Goal: Transaction & Acquisition: Book appointment/travel/reservation

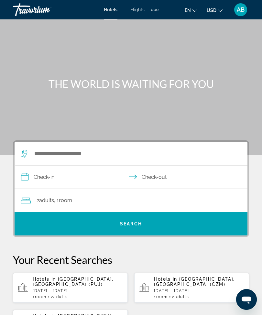
click at [237, 6] on span "AB" at bounding box center [240, 9] width 8 height 6
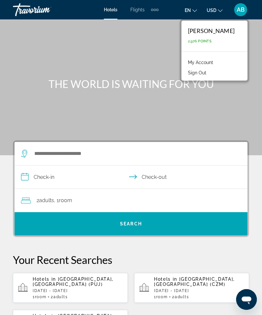
click at [211, 62] on link "My Account" at bounding box center [200, 62] width 32 height 8
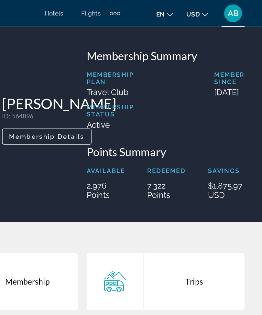
click at [236, 9] on span "AB" at bounding box center [240, 9] width 8 height 6
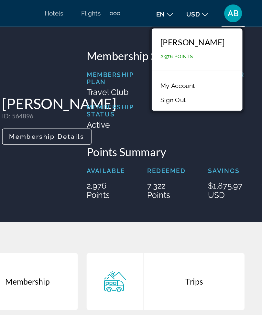
click at [184, 63] on link "My Account" at bounding box center [200, 62] width 32 height 8
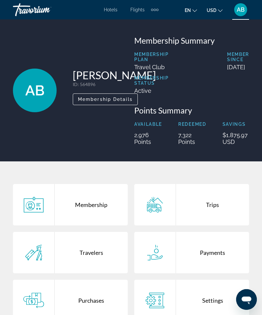
click at [114, 11] on span "Hotels" at bounding box center [111, 9] width 14 height 5
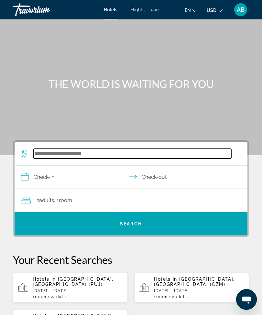
click at [83, 149] on input "Search widget" at bounding box center [132, 154] width 197 height 10
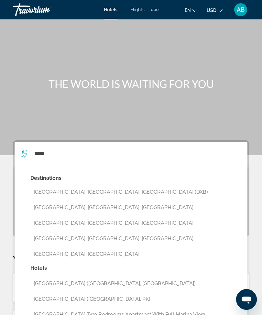
click at [136, 188] on button "[GEOGRAPHIC_DATA], [GEOGRAPHIC_DATA], [GEOGRAPHIC_DATA] (DXB)" at bounding box center [135, 192] width 210 height 12
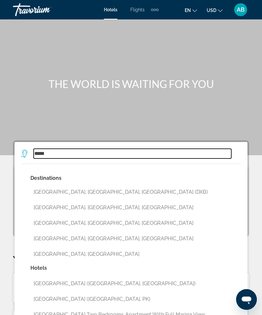
type input "**********"
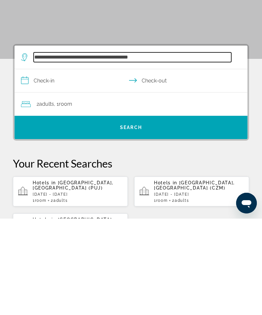
scroll to position [16, 0]
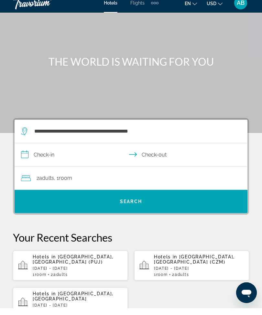
click at [25, 156] on input "**********" at bounding box center [132, 162] width 235 height 25
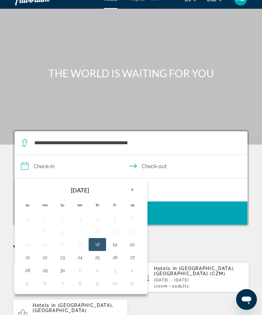
scroll to position [10, 0]
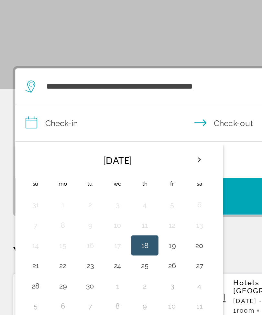
click at [127, 183] on th "Next month" at bounding box center [131, 190] width 17 height 14
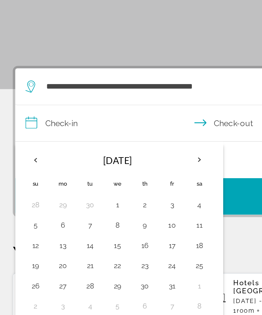
click at [124, 183] on th "Next month" at bounding box center [131, 190] width 17 height 14
click at [131, 183] on th "Next month" at bounding box center [131, 190] width 17 height 14
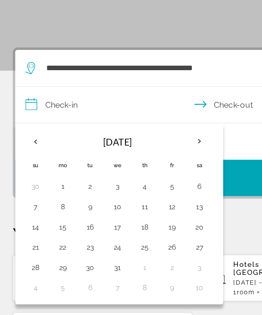
click at [23, 183] on th "Previous month" at bounding box center [27, 190] width 17 height 14
click at [128, 183] on th "Next month" at bounding box center [131, 190] width 17 height 14
click at [130, 183] on th "Next month" at bounding box center [131, 190] width 17 height 14
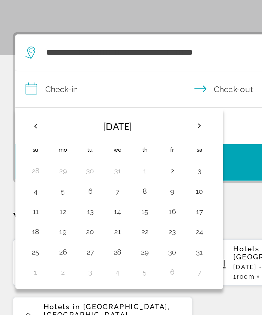
scroll to position [26, 0]
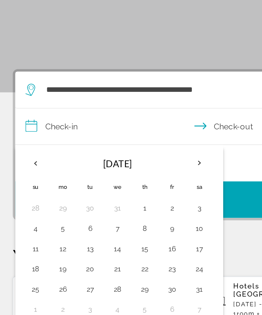
click at [127, 167] on th "Next month" at bounding box center [131, 174] width 17 height 14
click at [131, 167] on th "Next month" at bounding box center [131, 174] width 17 height 14
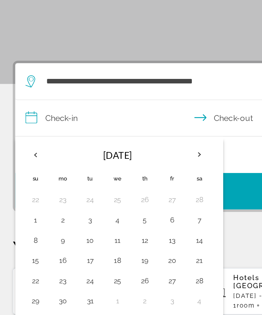
click at [112, 211] on button "6" at bounding box center [115, 215] width 10 height 9
click at [43, 224] on button "9" at bounding box center [45, 228] width 10 height 9
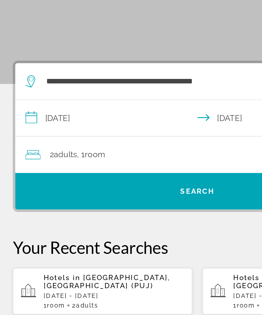
click at [19, 139] on input "**********" at bounding box center [132, 151] width 235 height 25
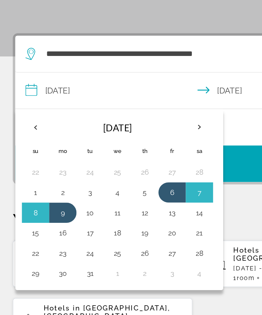
click at [129, 211] on button "7" at bounding box center [132, 215] width 10 height 9
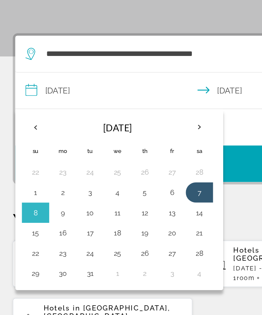
click at [58, 224] on button "10" at bounding box center [62, 228] width 10 height 9
type input "**********"
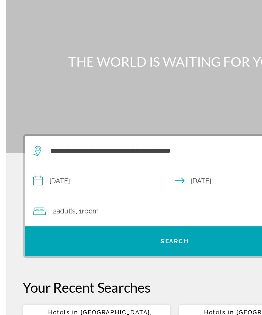
scroll to position [0, 0]
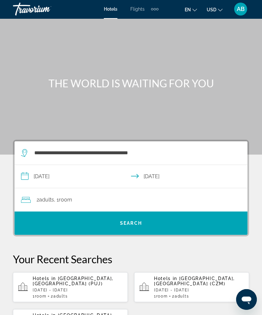
click at [181, 201] on div "2 Adult Adults , 1 Room rooms" at bounding box center [134, 199] width 226 height 9
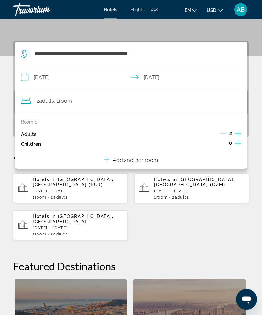
scroll to position [88, 0]
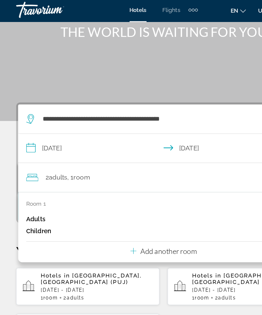
click at [26, 116] on input "**********" at bounding box center [132, 121] width 235 height 25
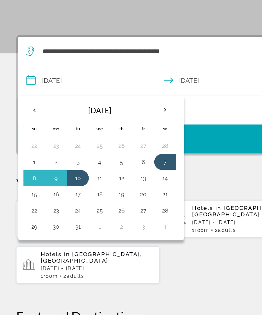
scroll to position [74, 0]
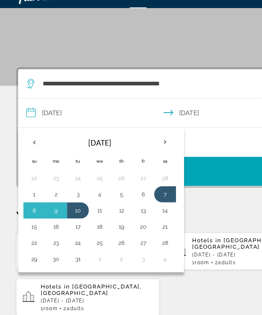
click at [178, 179] on p "Your Recent Searches" at bounding box center [131, 185] width 236 height 13
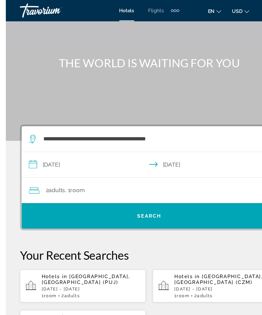
scroll to position [0, 0]
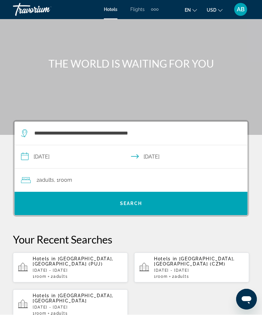
click at [142, 207] on span "Search widget" at bounding box center [131, 204] width 233 height 16
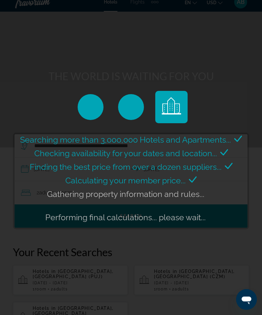
scroll to position [8, 0]
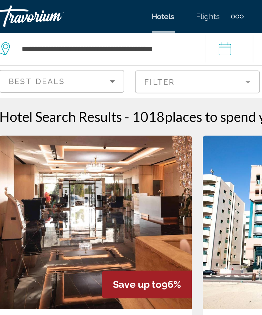
click at [147, 48] on mat-form-field "Filter" at bounding box center [131, 49] width 74 height 14
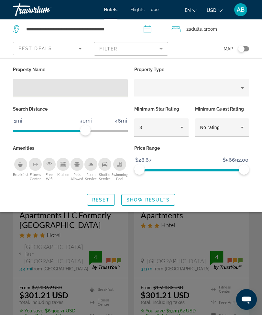
click at [180, 126] on icon "Hotel Filters" at bounding box center [182, 127] width 8 height 8
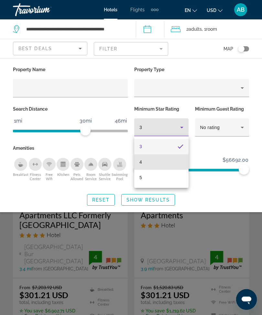
click at [162, 161] on mat-option "4" at bounding box center [161, 162] width 54 height 16
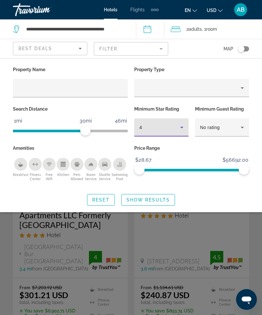
click at [152, 203] on span "Search widget" at bounding box center [147, 200] width 53 height 16
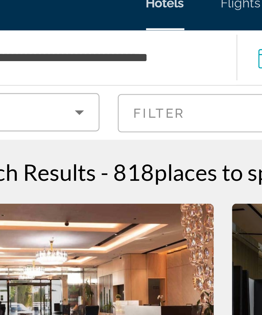
click at [60, 81] on img "Main content" at bounding box center [70, 132] width 115 height 103
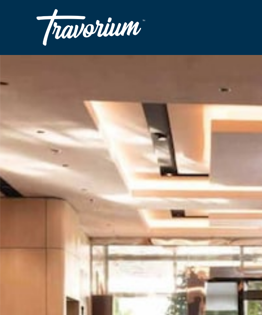
click at [79, 68] on img "Main content" at bounding box center [131, 172] width 262 height 307
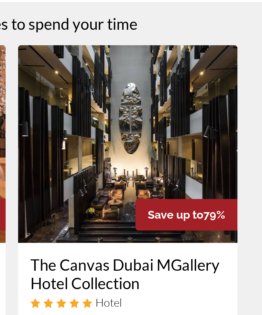
click at [134, 81] on img "Main content" at bounding box center [191, 132] width 115 height 103
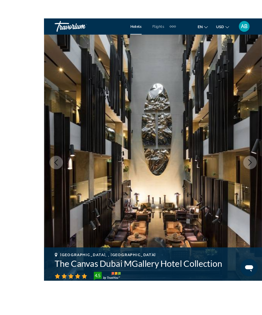
scroll to position [45, 0]
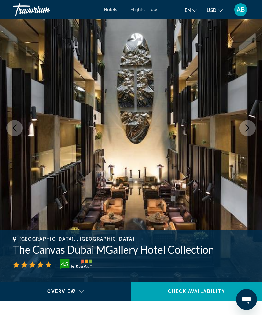
click at [251, 124] on button "Next image" at bounding box center [247, 128] width 16 height 16
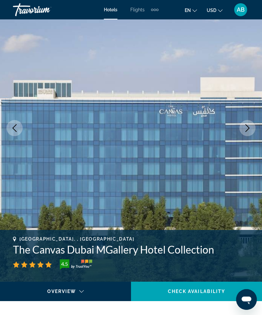
click at [249, 130] on icon "Next image" at bounding box center [247, 128] width 8 height 8
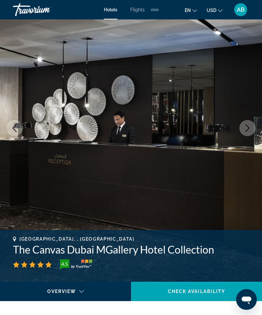
click at [247, 130] on icon "Next image" at bounding box center [247, 128] width 4 height 8
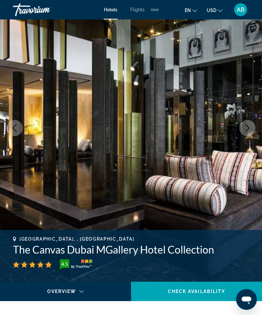
click at [247, 132] on button "Next image" at bounding box center [247, 128] width 16 height 16
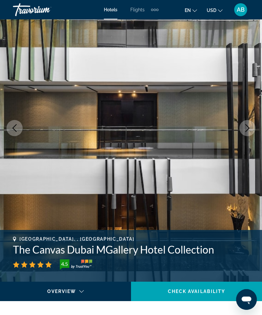
click at [246, 131] on icon "Next image" at bounding box center [247, 128] width 8 height 8
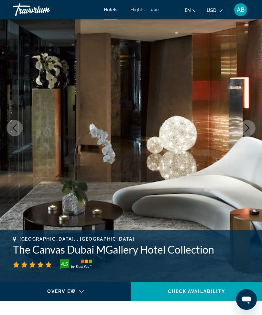
click at [250, 128] on icon "Next image" at bounding box center [247, 128] width 8 height 8
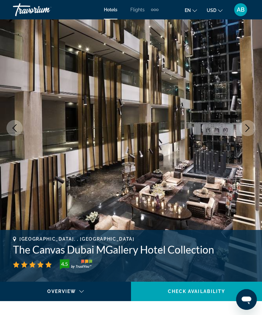
click at [247, 127] on icon "Next image" at bounding box center [247, 128] width 8 height 8
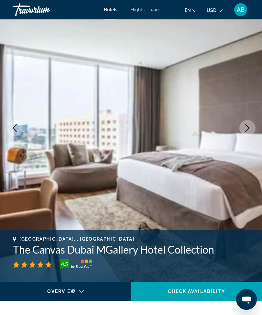
click at [247, 127] on icon "Next image" at bounding box center [247, 128] width 4 height 8
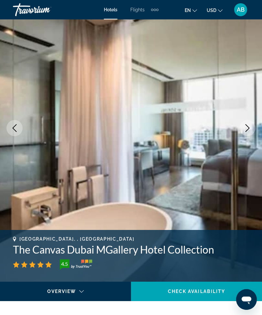
click at [247, 128] on icon "Next image" at bounding box center [247, 128] width 8 height 8
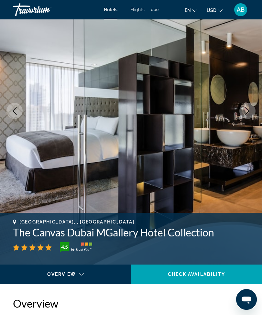
scroll to position [58, 0]
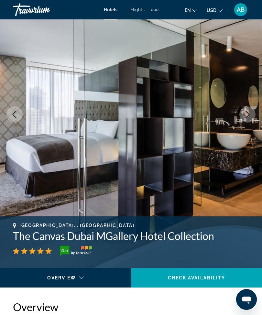
click at [251, 118] on button "Next image" at bounding box center [247, 114] width 16 height 16
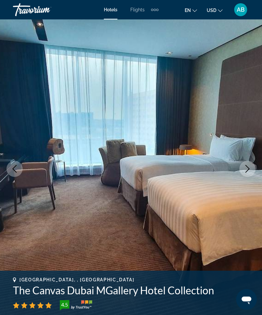
scroll to position [3, 0]
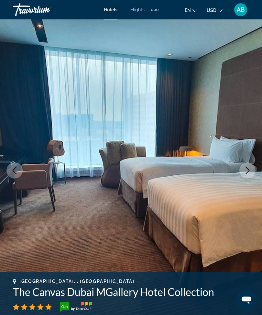
click at [244, 164] on button "Next image" at bounding box center [247, 170] width 16 height 16
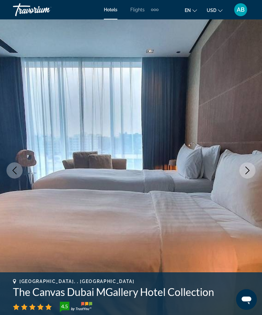
click at [249, 165] on button "Next image" at bounding box center [247, 170] width 16 height 16
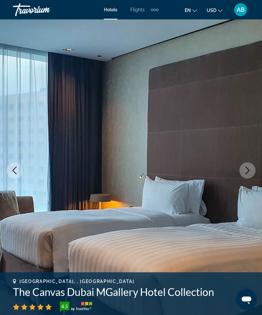
click at [246, 168] on icon "Next image" at bounding box center [247, 170] width 4 height 8
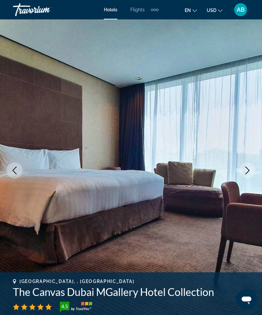
click at [251, 165] on button "Next image" at bounding box center [247, 170] width 16 height 16
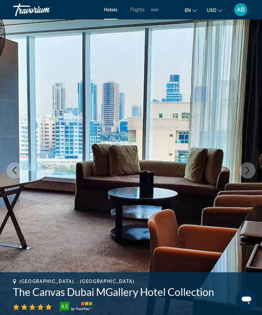
click at [248, 168] on icon "Next image" at bounding box center [247, 170] width 8 height 8
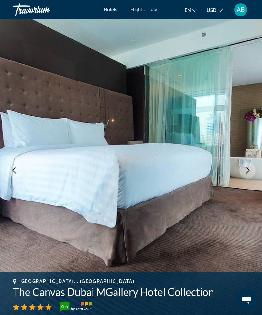
click at [249, 169] on icon "Next image" at bounding box center [247, 170] width 8 height 8
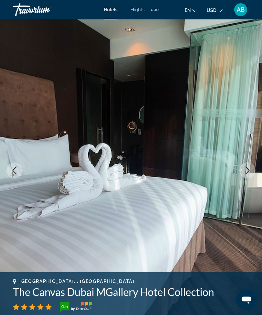
click at [252, 171] on button "Next image" at bounding box center [247, 170] width 16 height 16
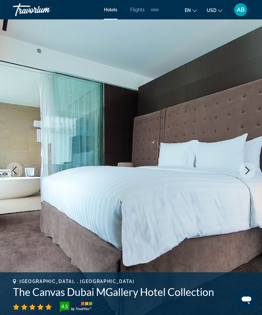
click at [251, 168] on button "Next image" at bounding box center [247, 170] width 16 height 16
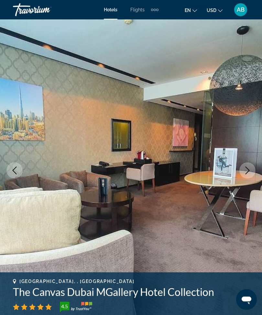
click at [15, 167] on icon "Previous image" at bounding box center [15, 170] width 8 height 8
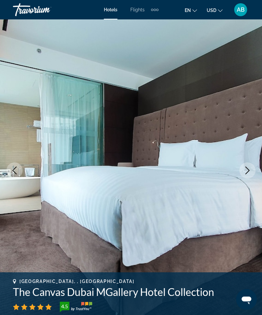
click at [247, 170] on icon "Next image" at bounding box center [247, 170] width 8 height 8
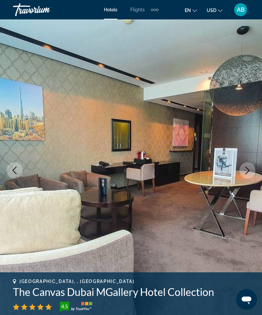
click at [251, 169] on button "Next image" at bounding box center [247, 170] width 16 height 16
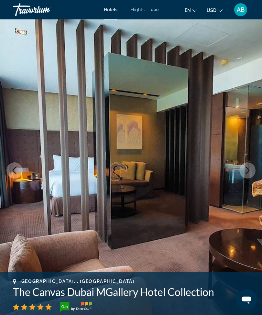
click at [245, 170] on icon "Next image" at bounding box center [247, 170] width 8 height 8
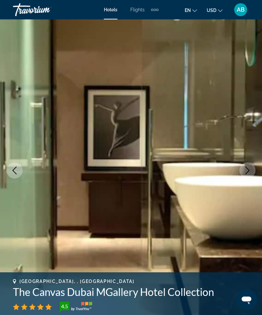
click at [247, 169] on icon "Next image" at bounding box center [247, 170] width 8 height 8
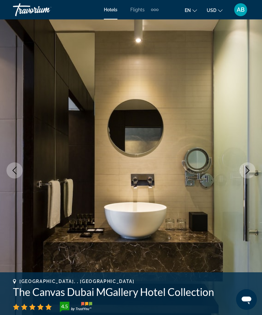
click at [247, 173] on icon "Next image" at bounding box center [247, 170] width 8 height 8
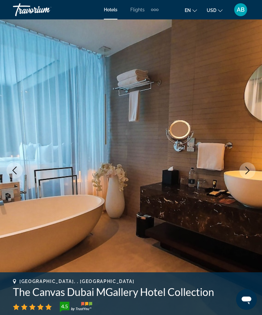
click at [248, 173] on icon "Next image" at bounding box center [247, 170] width 8 height 8
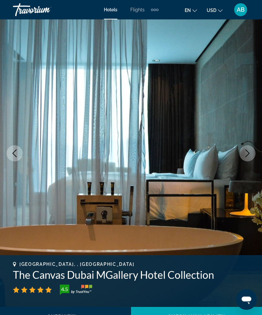
scroll to position [0, 0]
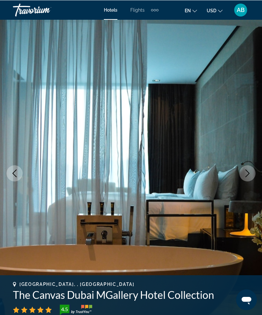
click at [245, 173] on icon "Next image" at bounding box center [247, 173] width 8 height 8
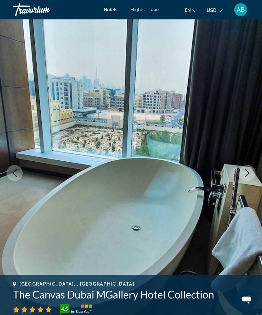
click at [248, 176] on icon "Next image" at bounding box center [247, 173] width 8 height 8
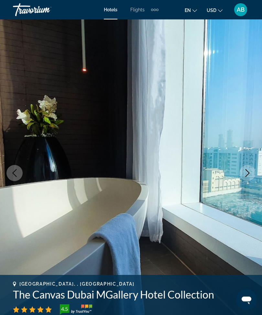
click at [244, 176] on icon "Next image" at bounding box center [247, 173] width 8 height 8
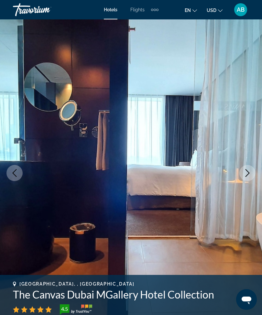
click at [247, 169] on icon "Next image" at bounding box center [247, 173] width 8 height 8
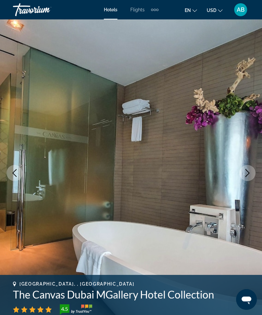
click at [251, 173] on icon "Next image" at bounding box center [247, 173] width 8 height 8
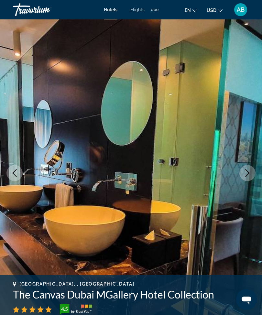
click at [250, 174] on icon "Next image" at bounding box center [247, 173] width 8 height 8
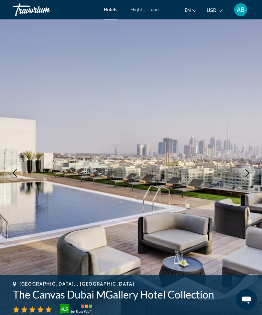
click at [250, 172] on icon "Next image" at bounding box center [247, 173] width 8 height 8
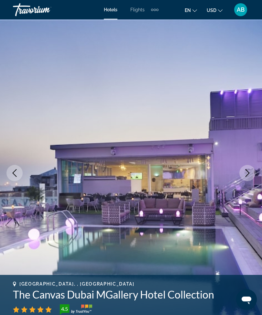
click at [250, 173] on icon "Next image" at bounding box center [247, 173] width 8 height 8
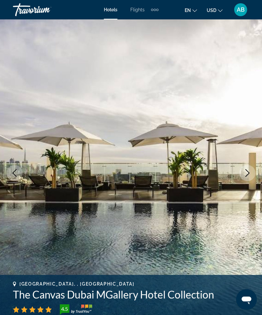
click at [249, 174] on icon "Next image" at bounding box center [247, 173] width 8 height 8
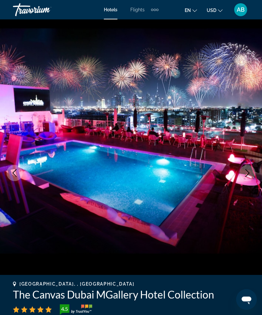
click at [245, 170] on icon "Next image" at bounding box center [247, 173] width 8 height 8
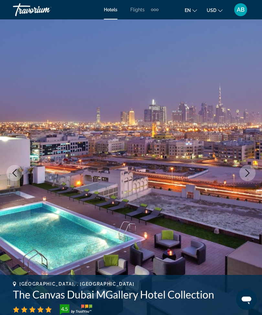
click at [246, 175] on icon "Next image" at bounding box center [247, 173] width 8 height 8
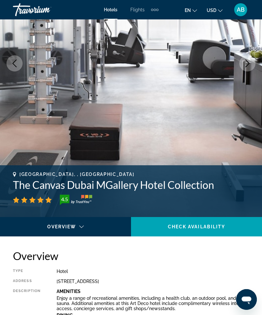
scroll to position [110, 0]
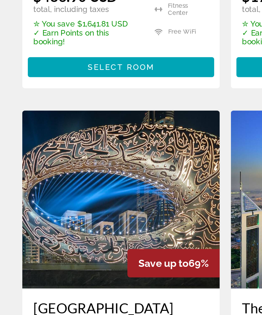
scroll to position [438, 0]
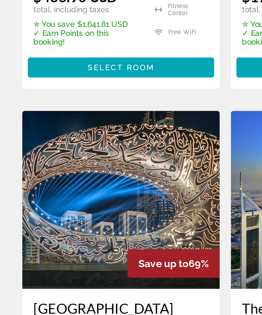
click at [83, 184] on img "Main content" at bounding box center [70, 235] width 115 height 103
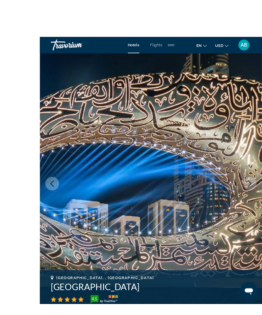
scroll to position [3, 0]
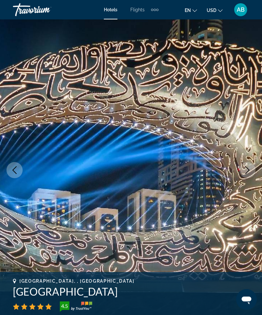
click at [244, 169] on icon "Next image" at bounding box center [247, 170] width 8 height 8
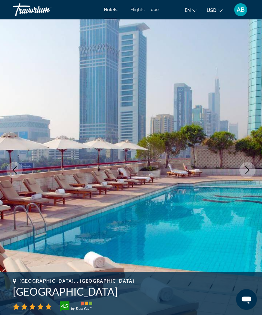
click at [251, 166] on button "Next image" at bounding box center [247, 170] width 16 height 16
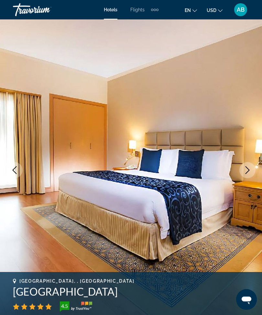
click at [247, 173] on icon "Next image" at bounding box center [247, 170] width 8 height 8
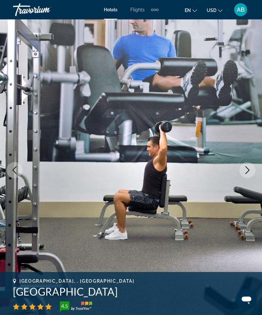
click at [244, 172] on icon "Next image" at bounding box center [247, 170] width 8 height 8
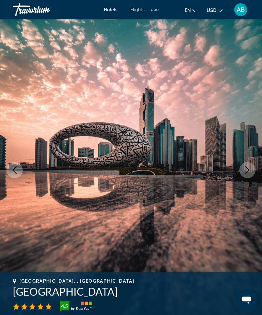
click at [246, 170] on icon "Next image" at bounding box center [247, 170] width 8 height 8
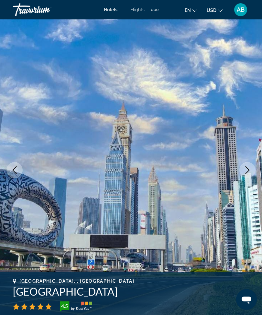
click at [247, 172] on icon "Next image" at bounding box center [247, 170] width 8 height 8
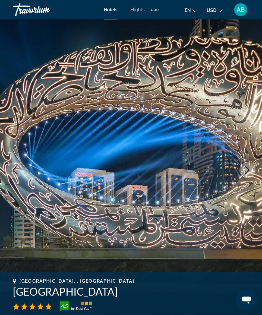
click at [248, 170] on icon "Next image" at bounding box center [247, 170] width 8 height 8
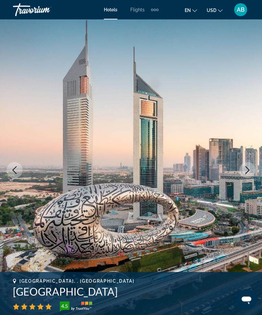
click at [250, 174] on button "Next image" at bounding box center [247, 170] width 16 height 16
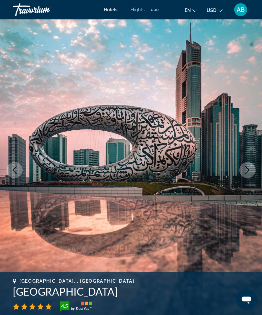
click at [249, 173] on icon "Next image" at bounding box center [247, 170] width 8 height 8
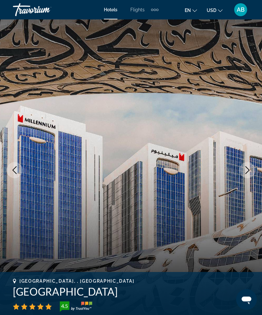
click at [244, 172] on icon "Next image" at bounding box center [247, 170] width 8 height 8
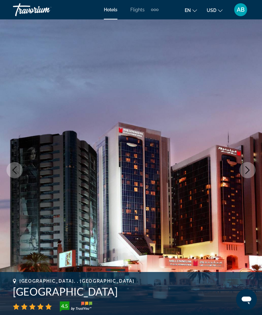
click at [245, 173] on icon "Next image" at bounding box center [247, 170] width 8 height 8
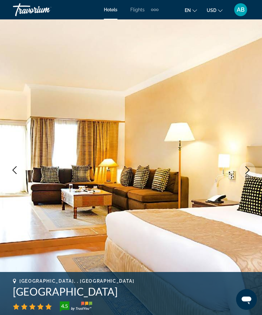
click at [247, 173] on icon "Next image" at bounding box center [247, 170] width 8 height 8
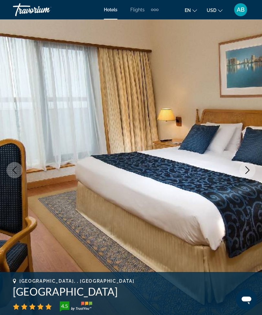
click at [246, 178] on button "Next image" at bounding box center [247, 170] width 16 height 16
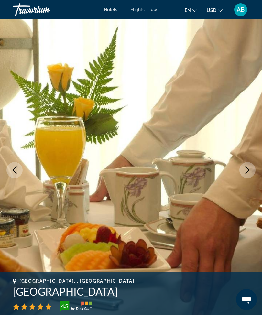
click at [247, 173] on icon "Next image" at bounding box center [247, 170] width 8 height 8
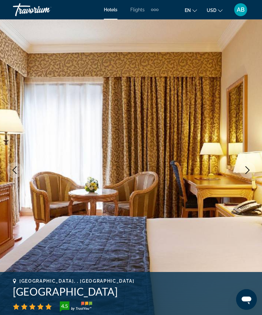
click at [249, 173] on icon "Next image" at bounding box center [247, 170] width 8 height 8
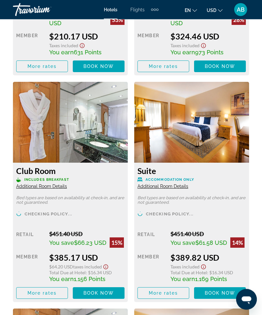
scroll to position [2044, 0]
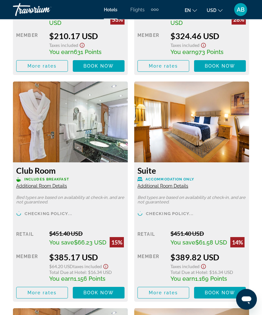
click at [44, 293] on span "More rates" at bounding box center [41, 292] width 29 height 5
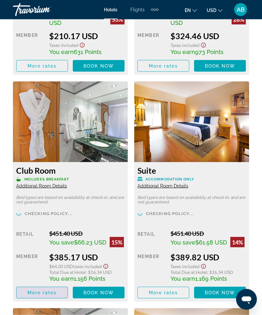
scroll to position [0, 0]
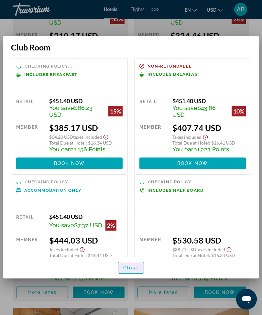
click at [131, 276] on span "button" at bounding box center [130, 268] width 25 height 16
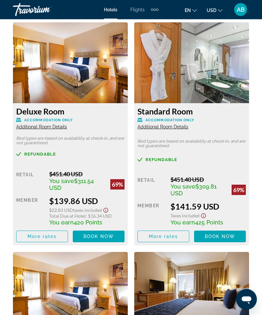
scroll to position [1177, 0]
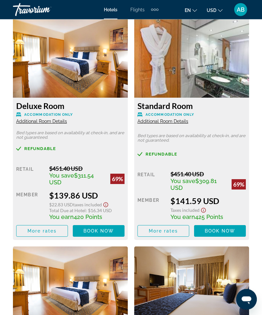
click at [45, 233] on span "More rates" at bounding box center [41, 230] width 29 height 5
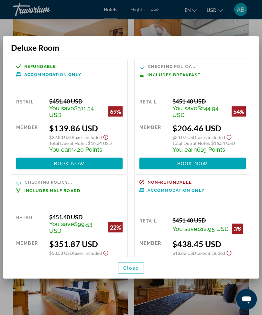
scroll to position [0, 0]
click at [132, 270] on span "Close" at bounding box center [131, 267] width 16 height 5
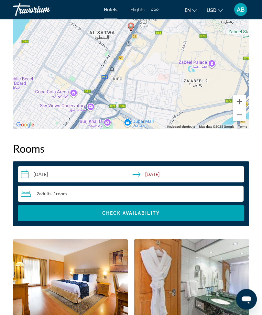
scroll to position [947, 0]
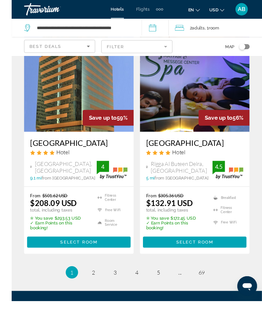
scroll to position [1372, 0]
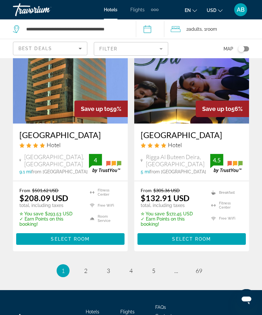
click at [82, 264] on ul "1 / 69 You're on page 1 page 2 page 3 page 4 page 5 page ... page 69" at bounding box center [131, 270] width 236 height 13
click at [89, 265] on link "page 2" at bounding box center [85, 270] width 11 height 11
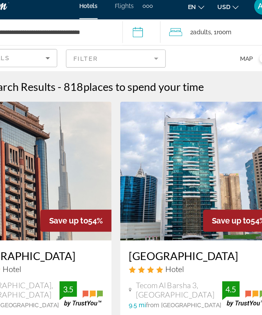
click at [118, 45] on mat-form-field "Filter" at bounding box center [131, 49] width 74 height 14
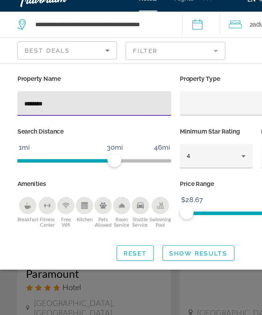
type input "*********"
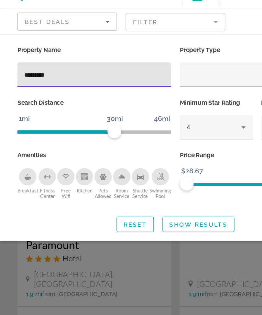
click at [140, 197] on span "Show Results" at bounding box center [147, 199] width 43 height 5
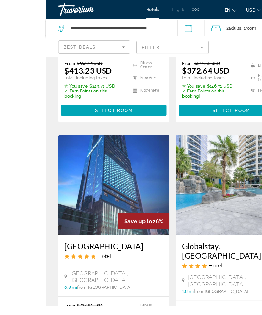
scroll to position [212, 0]
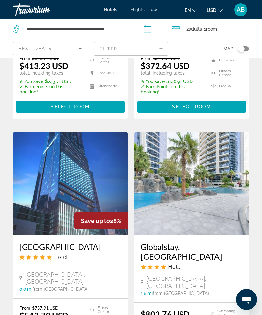
click at [86, 179] on img "Main content" at bounding box center [70, 183] width 115 height 103
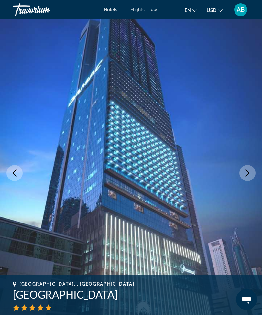
click at [247, 173] on icon "Next image" at bounding box center [247, 173] width 8 height 8
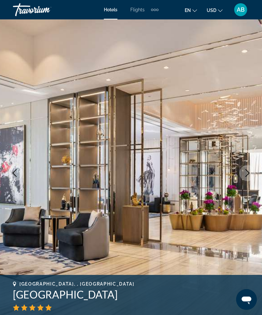
click at [247, 177] on button "Next image" at bounding box center [247, 173] width 16 height 16
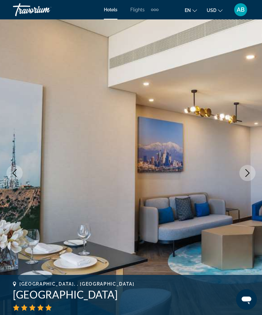
click at [248, 174] on icon "Next image" at bounding box center [247, 173] width 8 height 8
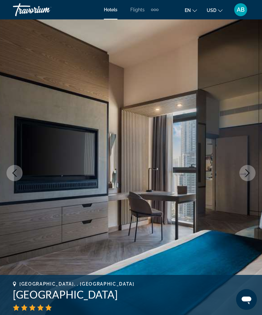
click at [247, 173] on icon "Next image" at bounding box center [247, 173] width 8 height 8
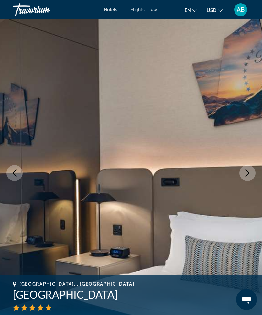
click at [247, 176] on icon "Next image" at bounding box center [247, 173] width 8 height 8
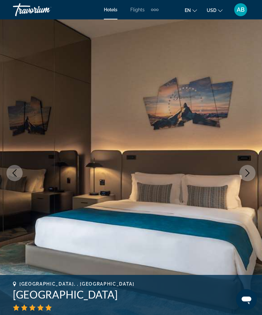
click at [248, 171] on icon "Next image" at bounding box center [247, 173] width 8 height 8
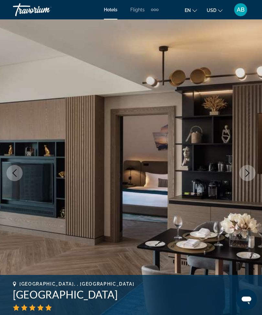
click at [249, 175] on icon "Next image" at bounding box center [247, 173] width 8 height 8
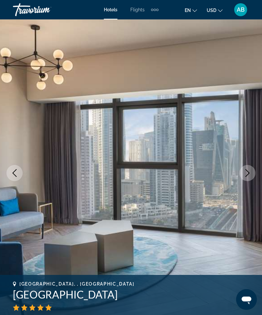
click at [251, 173] on button "Next image" at bounding box center [247, 173] width 16 height 16
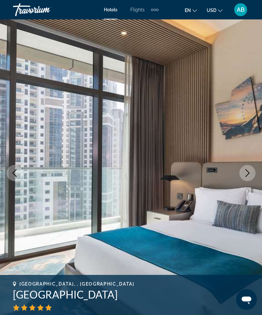
click at [248, 176] on icon "Next image" at bounding box center [247, 173] width 8 height 8
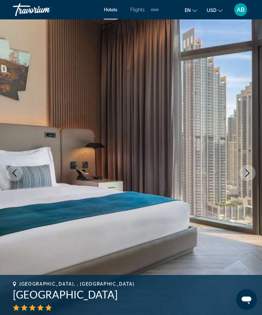
click at [247, 173] on icon "Next image" at bounding box center [247, 173] width 8 height 8
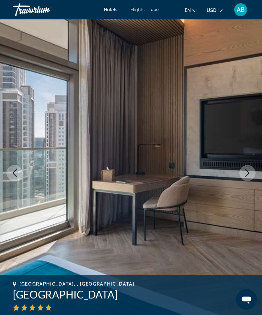
click at [253, 173] on button "Next image" at bounding box center [247, 173] width 16 height 16
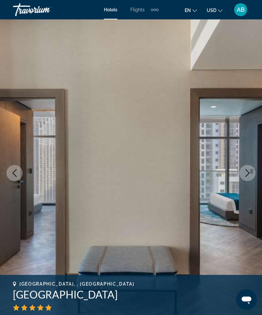
click at [249, 175] on icon "Next image" at bounding box center [247, 173] width 8 height 8
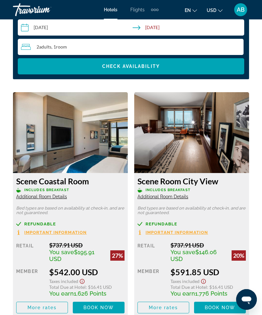
scroll to position [1053, 0]
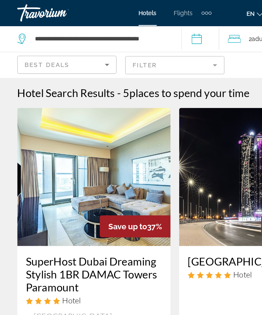
click at [136, 25] on app-destination-search "**********" at bounding box center [68, 28] width 136 height 19
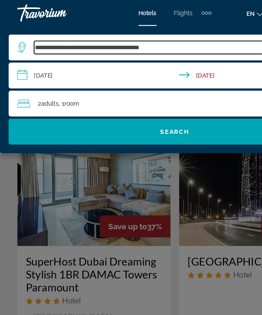
click at [143, 34] on input "**********" at bounding box center [136, 36] width 220 height 10
type input "******"
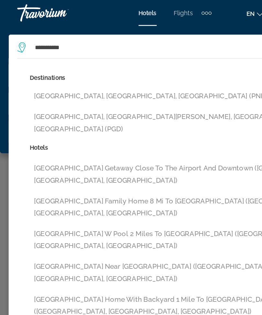
click at [123, 89] on button "[GEOGRAPHIC_DATA], [GEOGRAPHIC_DATA][PERSON_NAME], [GEOGRAPHIC_DATA], [GEOGRAPH…" at bounding box center [135, 91] width 226 height 21
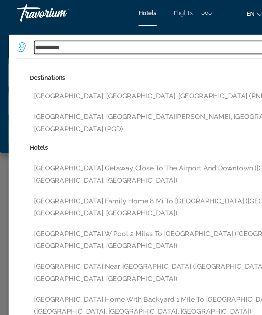
type input "**********"
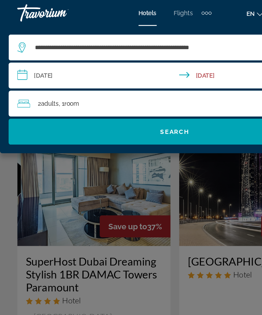
click at [13, 60] on input "**********" at bounding box center [131, 57] width 251 height 21
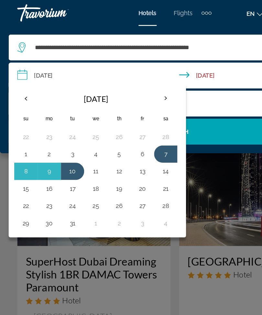
click at [17, 72] on th "Previous month" at bounding box center [19, 74] width 17 height 14
click at [20, 75] on th "Previous month" at bounding box center [19, 74] width 17 height 14
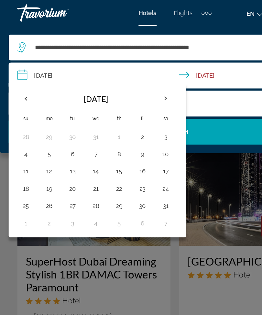
click at [21, 74] on th "Previous month" at bounding box center [19, 74] width 17 height 14
click at [22, 76] on th "Previous month" at bounding box center [19, 74] width 17 height 14
click at [22, 75] on th "Previous month" at bounding box center [19, 74] width 17 height 14
click at [15, 76] on th "Previous month" at bounding box center [19, 74] width 17 height 14
click at [127, 72] on th "Next month" at bounding box center [123, 74] width 17 height 14
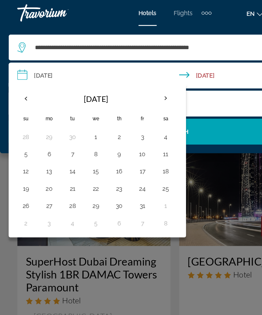
click at [124, 73] on th "Next month" at bounding box center [123, 74] width 17 height 14
click at [88, 114] on button "6" at bounding box center [89, 115] width 10 height 9
click at [17, 130] on button "9" at bounding box center [19, 128] width 10 height 9
type input "**********"
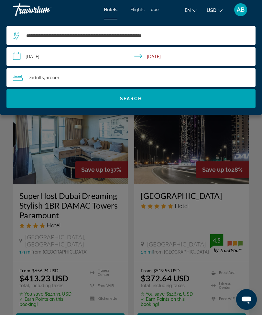
click at [146, 104] on span "Search widget" at bounding box center [130, 99] width 249 height 16
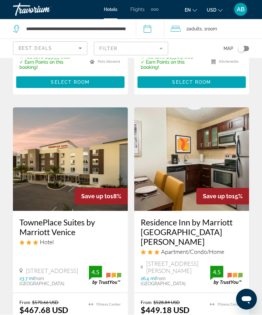
click at [162, 50] on mat-form-field "Filter" at bounding box center [131, 49] width 74 height 14
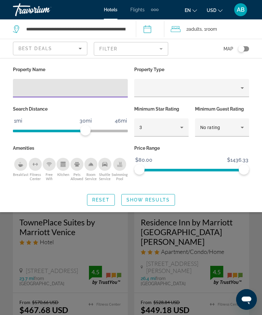
scroll to position [782, 0]
click at [72, 87] on input "Hotel Filters" at bounding box center [70, 88] width 104 height 8
type input "****"
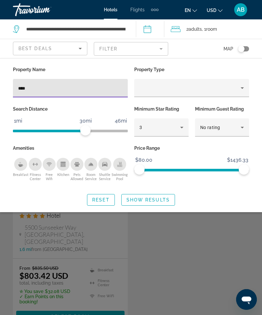
click at [149, 199] on span "Show Results" at bounding box center [147, 199] width 43 height 5
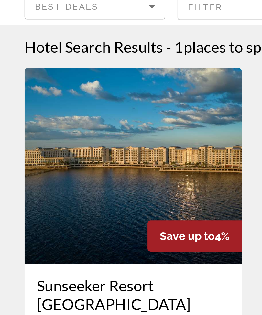
click at [78, 84] on img "Main content" at bounding box center [70, 132] width 115 height 103
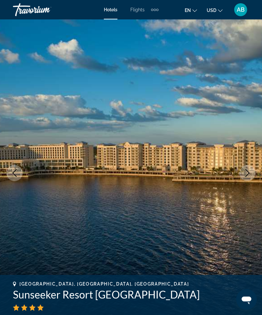
click at [245, 173] on icon "Next image" at bounding box center [247, 173] width 8 height 8
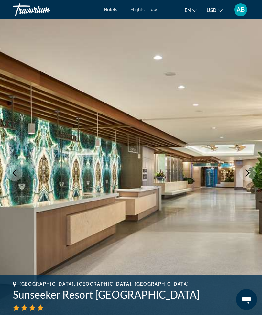
click at [251, 174] on icon "Next image" at bounding box center [247, 173] width 8 height 8
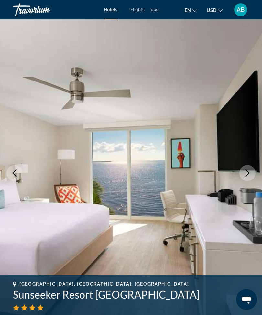
click at [247, 175] on icon "Next image" at bounding box center [247, 173] width 4 height 8
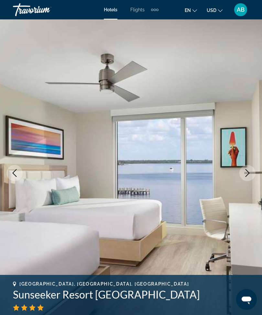
click at [247, 173] on icon "Next image" at bounding box center [247, 173] width 8 height 8
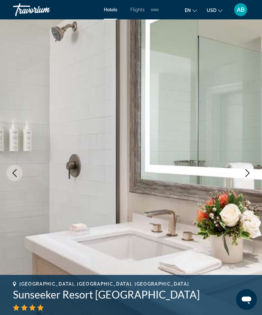
click at [249, 176] on icon "Next image" at bounding box center [247, 173] width 8 height 8
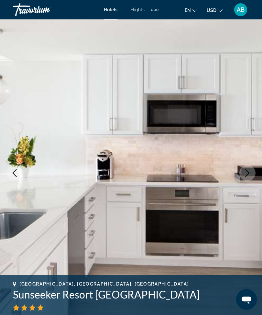
click at [254, 173] on button "Next image" at bounding box center [247, 173] width 16 height 16
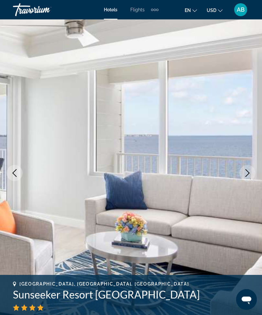
click at [250, 175] on icon "Next image" at bounding box center [247, 173] width 8 height 8
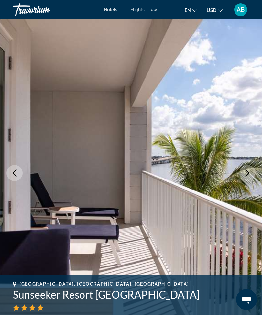
click at [243, 174] on icon "Next image" at bounding box center [247, 173] width 8 height 8
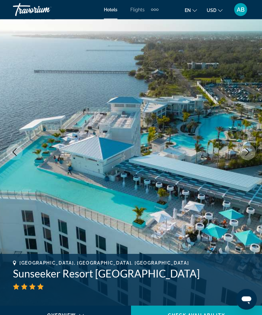
scroll to position [7, 0]
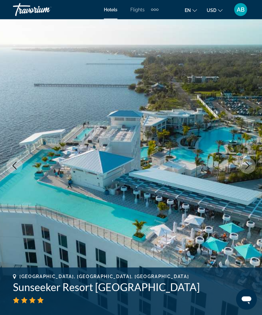
click at [244, 122] on img "Main content" at bounding box center [131, 165] width 262 height 307
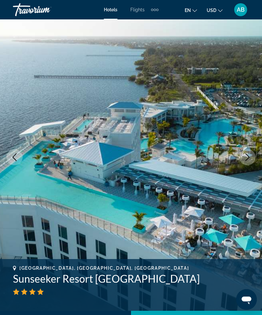
scroll to position [1, 0]
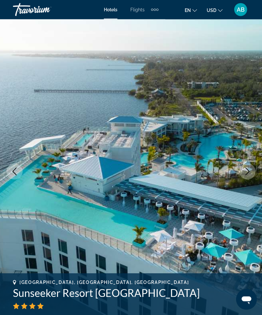
click at [248, 172] on icon "Next image" at bounding box center [247, 172] width 8 height 8
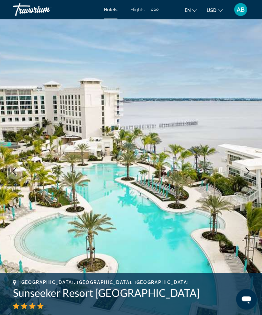
click at [247, 168] on icon "Next image" at bounding box center [247, 172] width 8 height 8
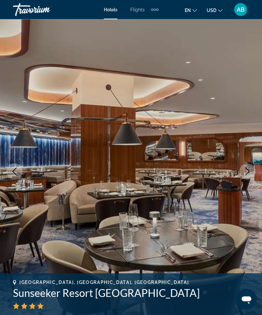
click at [249, 171] on icon "Next image" at bounding box center [247, 172] width 4 height 8
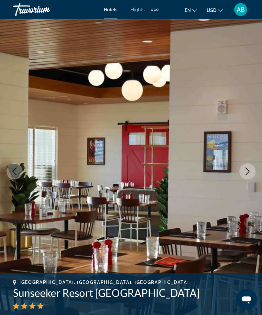
click at [249, 173] on icon "Next image" at bounding box center [247, 172] width 8 height 8
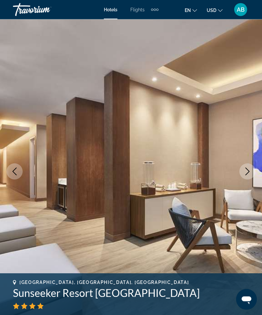
click at [245, 172] on icon "Next image" at bounding box center [247, 172] width 8 height 8
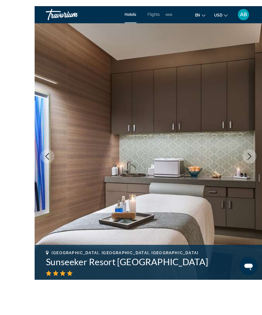
scroll to position [8, 0]
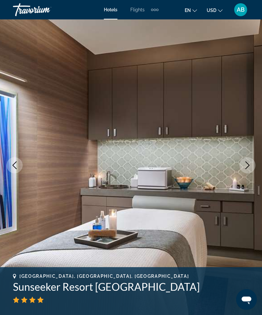
click at [249, 166] on icon "Next image" at bounding box center [247, 165] width 8 height 8
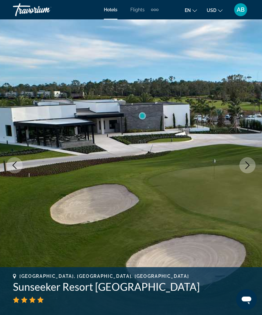
click at [245, 163] on icon "Next image" at bounding box center [247, 165] width 8 height 8
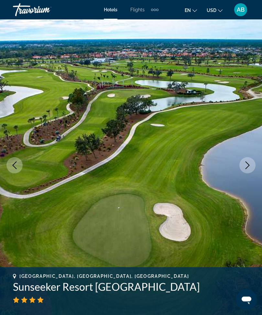
click at [247, 161] on button "Next image" at bounding box center [247, 165] width 16 height 16
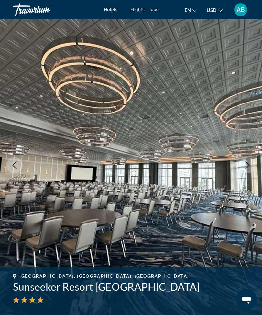
click at [246, 163] on icon "Next image" at bounding box center [247, 165] width 8 height 8
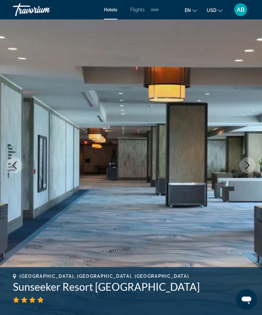
click at [250, 165] on icon "Next image" at bounding box center [247, 165] width 8 height 8
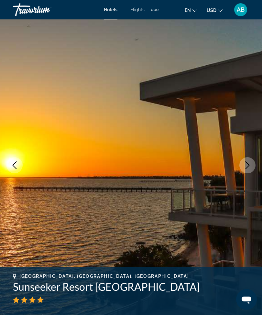
click at [247, 165] on icon "Next image" at bounding box center [247, 165] width 8 height 8
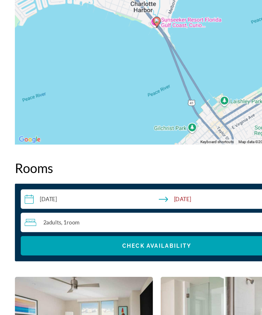
scroll to position [932, 0]
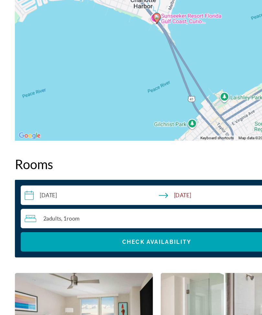
click at [25, 189] on input "**********" at bounding box center [132, 198] width 229 height 18
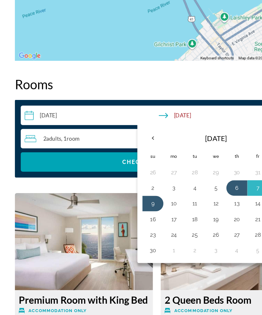
scroll to position [1001, 0]
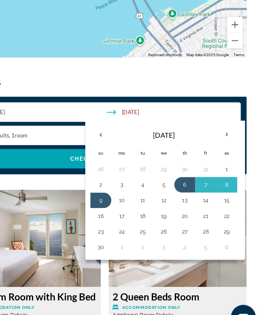
click at [157, 223] on button "25" at bounding box center [162, 227] width 10 height 9
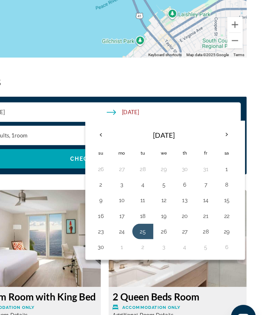
click at [227, 223] on button "29" at bounding box center [232, 227] width 10 height 9
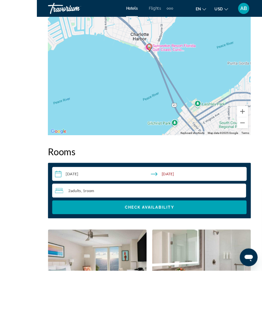
scroll to position [983, 0]
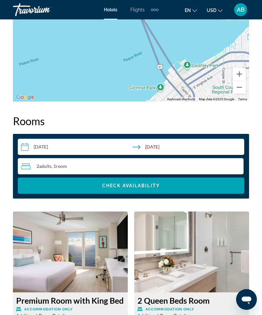
click at [26, 152] on input "**********" at bounding box center [132, 148] width 229 height 18
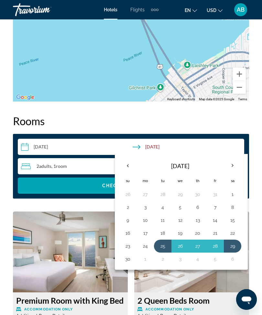
click at [219, 247] on button "28" at bounding box center [215, 245] width 10 height 9
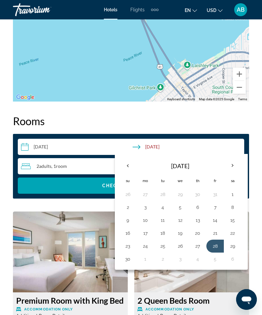
click at [165, 249] on button "25" at bounding box center [162, 245] width 10 height 9
type input "**********"
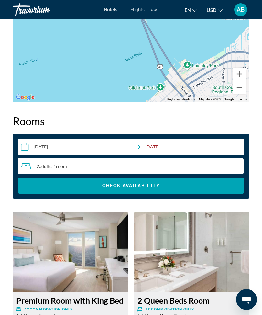
click at [155, 188] on span "Check Availability" at bounding box center [131, 185] width 58 height 5
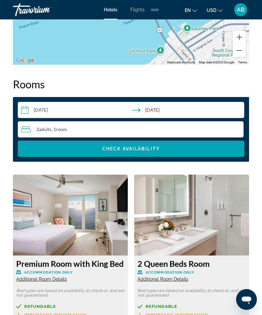
scroll to position [1021, 0]
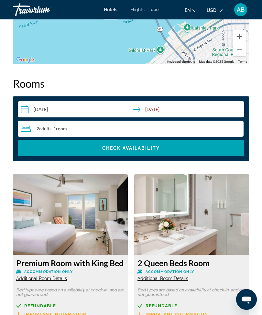
click at [19, 113] on input "**********" at bounding box center [132, 110] width 229 height 18
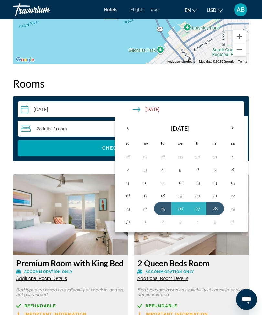
click at [129, 130] on th "Previous month" at bounding box center [127, 128] width 17 height 14
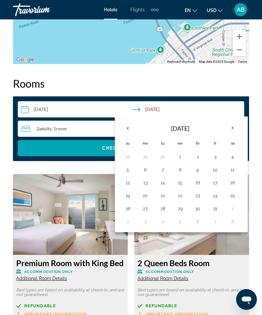
click at [129, 128] on th "Previous month" at bounding box center [127, 128] width 17 height 14
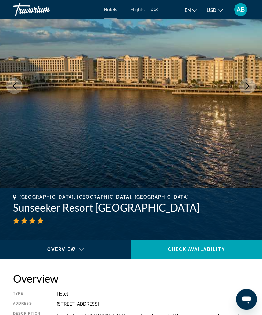
scroll to position [0, 0]
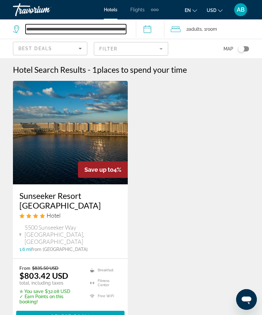
click at [126, 27] on input "**********" at bounding box center [76, 29] width 100 height 10
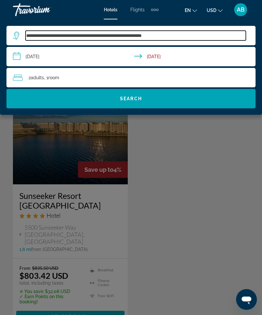
click at [190, 37] on input "**********" at bounding box center [136, 36] width 220 height 10
type input "*****"
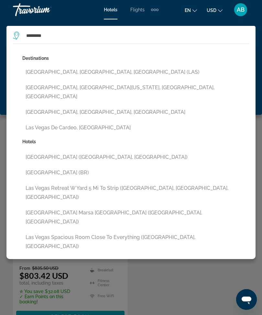
click at [99, 66] on button "Las Vegas, NV, United States (LAS)" at bounding box center [135, 72] width 226 height 12
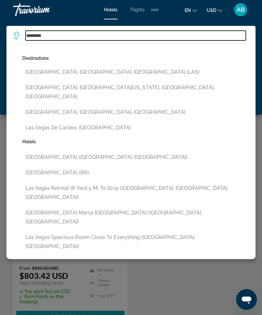
type input "**********"
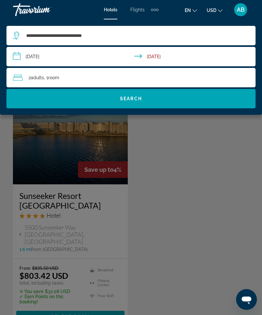
click at [18, 58] on input "**********" at bounding box center [131, 57] width 251 height 21
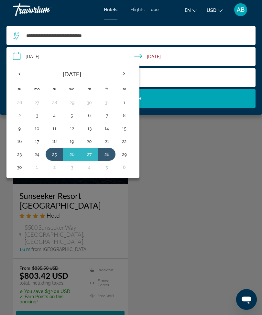
click at [122, 74] on th "Next month" at bounding box center [123, 74] width 17 height 14
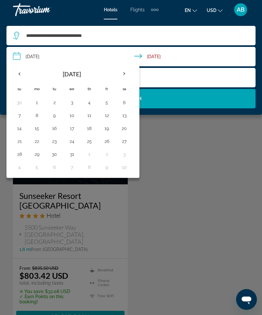
click at [126, 78] on th "Next month" at bounding box center [123, 74] width 17 height 14
click at [20, 74] on th "Previous month" at bounding box center [19, 74] width 17 height 14
click at [21, 75] on th "Previous month" at bounding box center [19, 74] width 17 height 14
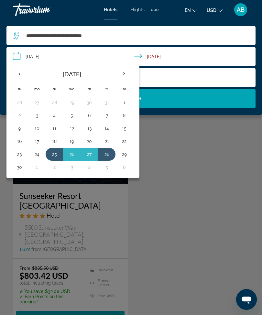
click at [22, 79] on th "Previous month" at bounding box center [19, 74] width 17 height 14
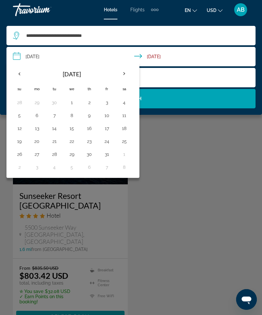
click at [128, 73] on th "Next month" at bounding box center [123, 74] width 17 height 14
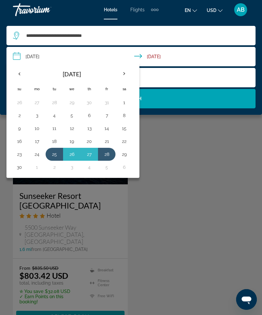
click at [108, 129] on button "14" at bounding box center [106, 128] width 10 height 9
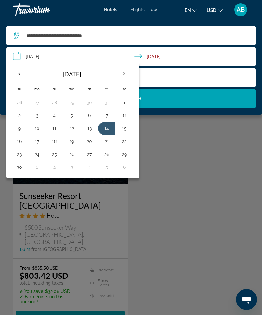
click at [22, 140] on button "16" at bounding box center [19, 141] width 10 height 9
type input "**********"
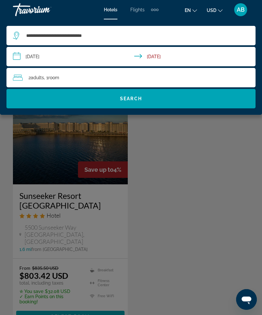
click at [223, 75] on div "2 Adult Adults , 1 Room rooms" at bounding box center [134, 77] width 242 height 9
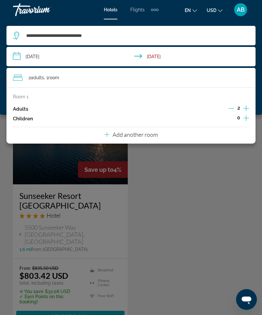
click at [248, 118] on icon "Increment children" at bounding box center [246, 118] width 6 height 8
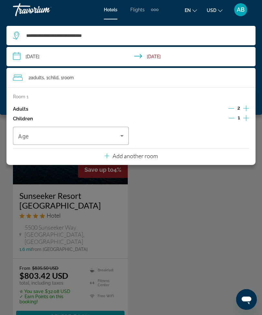
click at [247, 117] on icon "Increment children" at bounding box center [246, 118] width 6 height 8
click at [122, 137] on icon "Travelers: 2 adults, 2 children" at bounding box center [122, 136] width 8 height 8
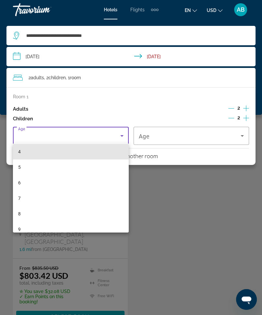
scroll to position [77, 0]
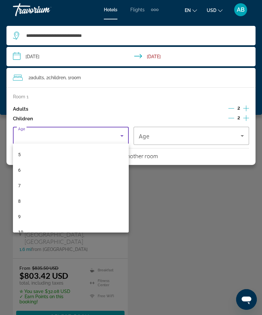
click at [36, 201] on mat-option "8" at bounding box center [71, 201] width 116 height 16
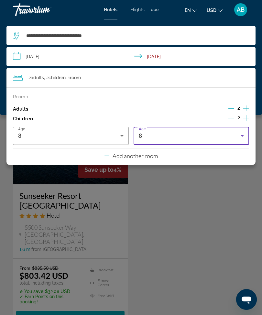
click at [233, 137] on div "8" at bounding box center [190, 136] width 102 height 8
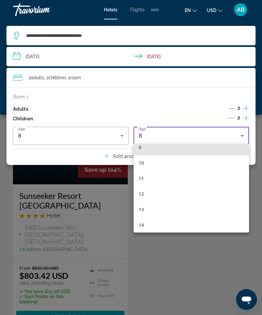
scroll to position [147, 0]
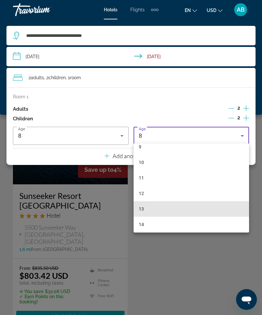
click at [164, 210] on mat-option "13" at bounding box center [191, 209] width 116 height 16
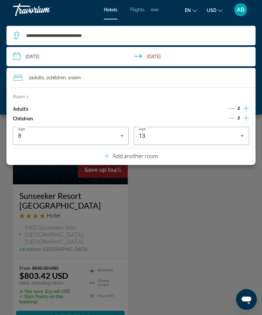
click at [118, 138] on div "8" at bounding box center [69, 136] width 102 height 8
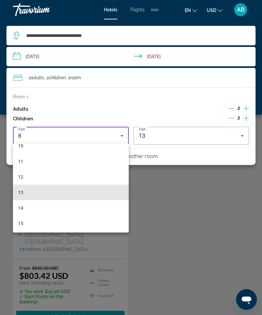
scroll to position [182, 0]
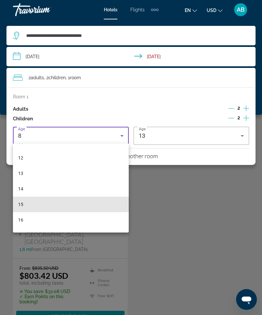
click at [59, 203] on mat-option "15" at bounding box center [71, 204] width 116 height 16
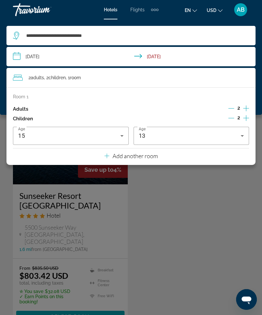
click at [0, 82] on div "**********" at bounding box center [131, 66] width 262 height 95
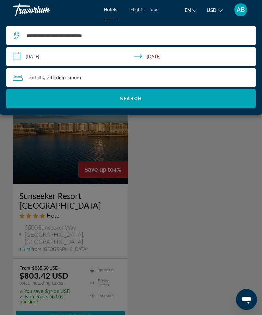
click at [154, 98] on span "Search widget" at bounding box center [130, 99] width 249 height 16
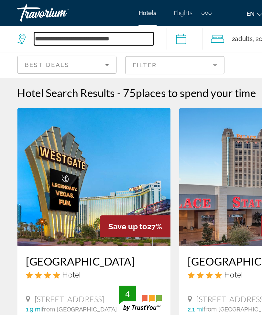
click at [106, 30] on input "**********" at bounding box center [70, 29] width 89 height 10
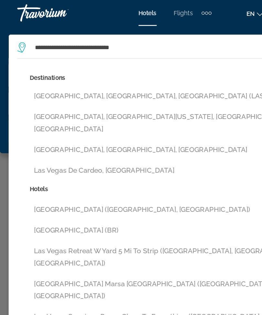
click at [111, 11] on span "Hotels" at bounding box center [111, 9] width 14 height 5
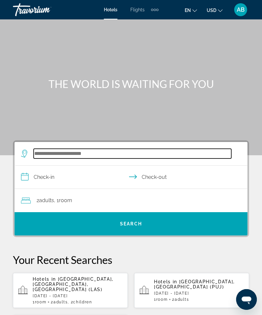
click at [71, 155] on input "Search widget" at bounding box center [132, 154] width 197 height 10
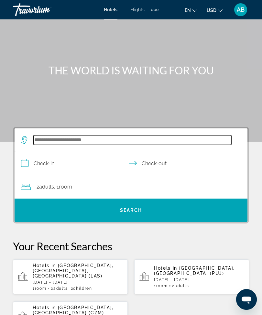
scroll to position [7, 0]
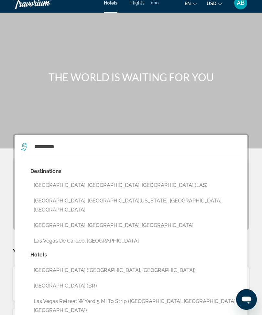
click at [103, 183] on button "Las Vegas, NV, United States (LAS)" at bounding box center [135, 185] width 210 height 12
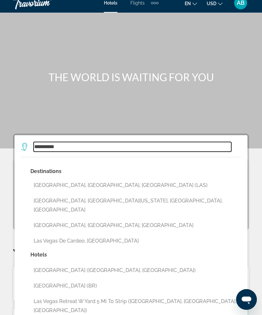
type input "**********"
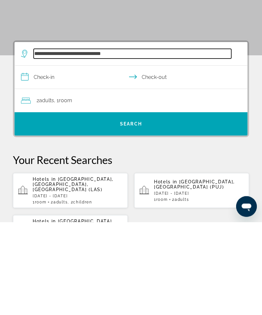
scroll to position [16, 0]
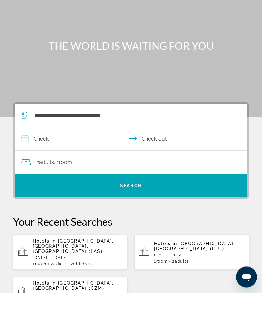
click at [24, 150] on input "**********" at bounding box center [132, 162] width 235 height 25
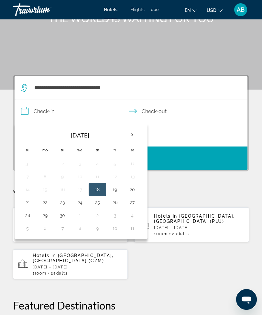
scroll to position [65, 0]
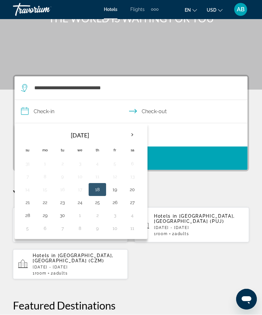
click at [132, 138] on th "Next month" at bounding box center [131, 135] width 17 height 14
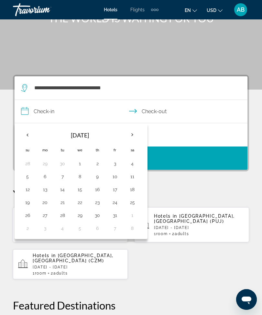
click at [135, 135] on th "Next month" at bounding box center [131, 135] width 17 height 14
click at [132, 134] on th "Next month" at bounding box center [131, 135] width 17 height 14
click at [31, 135] on th "Previous month" at bounding box center [27, 135] width 17 height 14
click at [115, 190] on button "14" at bounding box center [115, 189] width 10 height 9
click at [24, 202] on button "16" at bounding box center [27, 202] width 10 height 9
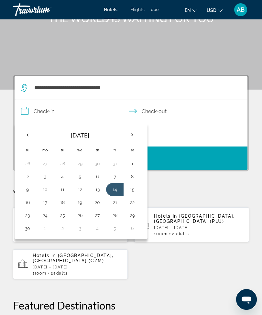
type input "**********"
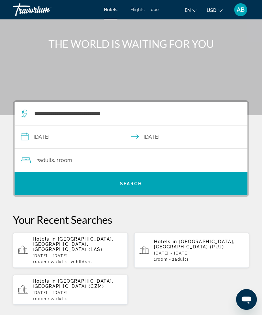
click at [125, 156] on div "2 Adult Adults , 1 Room rooms" at bounding box center [134, 160] width 226 height 9
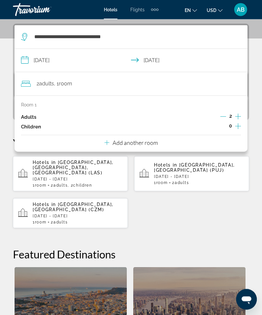
scroll to position [119, 0]
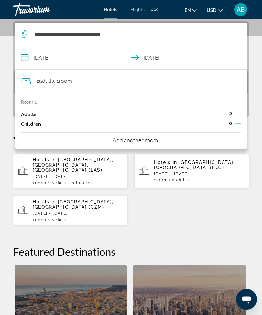
click at [144, 137] on p "Add another room" at bounding box center [134, 140] width 45 height 7
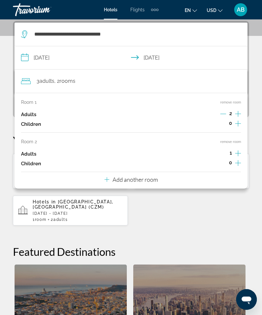
click at [236, 135] on div "Room 1 remove room Adults 2 Children 0 Room 2 remove room Adults 1 Children 0 A…" at bounding box center [131, 141] width 233 height 96
click at [235, 142] on button "remove room" at bounding box center [230, 142] width 21 height 4
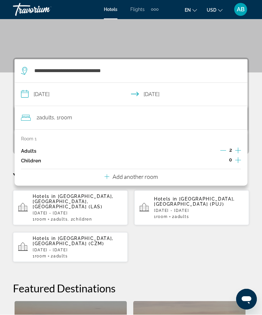
click at [237, 160] on icon "Increment children" at bounding box center [238, 160] width 6 height 8
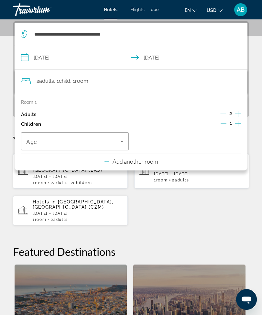
click at [235, 125] on icon "Increment children" at bounding box center [238, 124] width 6 height 8
click at [118, 139] on span "Travelers: 2 adults, 2 children" at bounding box center [73, 141] width 94 height 8
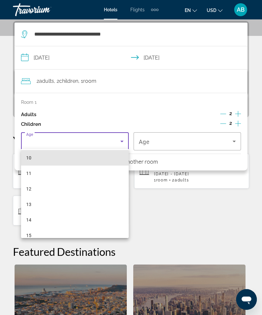
scroll to position [157, 0]
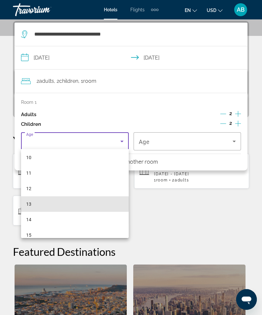
click at [48, 204] on mat-option "13" at bounding box center [75, 204] width 108 height 16
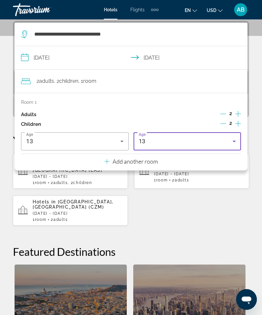
click at [236, 137] on icon "Travelers: 2 adults, 2 children" at bounding box center [234, 141] width 8 height 8
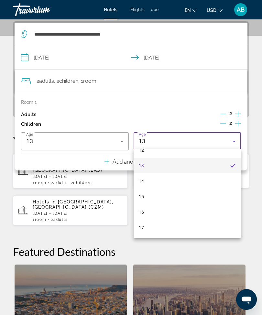
scroll to position [195, 0]
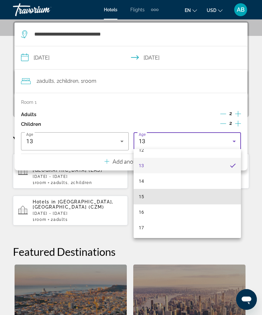
click at [160, 198] on mat-option "15" at bounding box center [187, 197] width 108 height 16
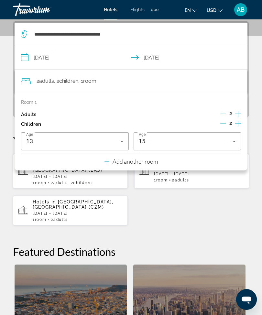
click at [12, 72] on div "**********" at bounding box center [131, 218] width 262 height 394
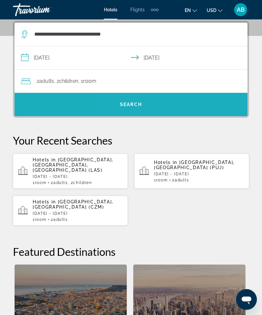
click at [144, 114] on span "Search widget" at bounding box center [131, 104] width 233 height 23
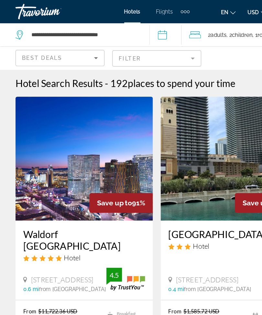
click at [180, 29] on span "Adults" at bounding box center [182, 28] width 13 height 5
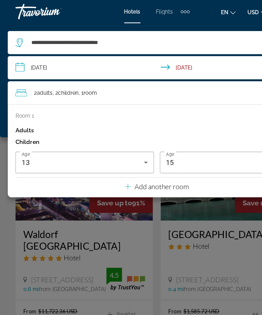
click at [9, 178] on div "Main content" at bounding box center [131, 157] width 262 height 315
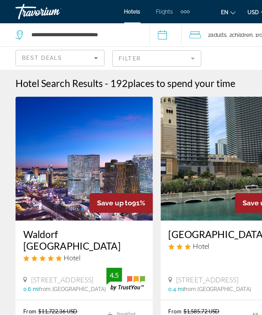
click at [187, 30] on span "Adults" at bounding box center [182, 28] width 13 height 5
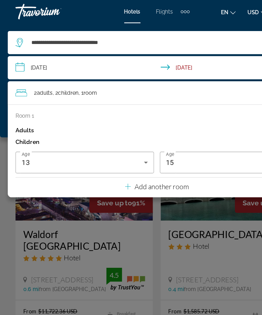
click at [8, 182] on div "Main content" at bounding box center [131, 157] width 262 height 315
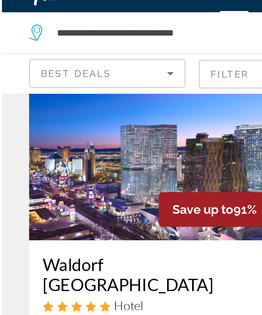
scroll to position [3, 0]
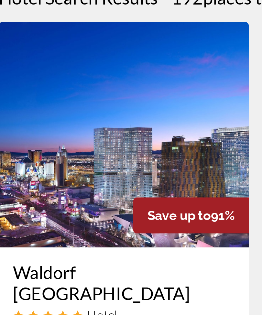
click at [71, 78] on img "Main content" at bounding box center [70, 129] width 115 height 103
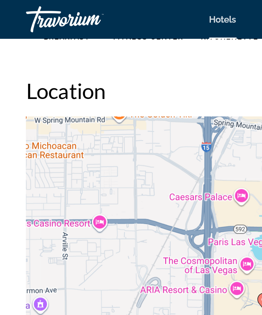
scroll to position [754, 0]
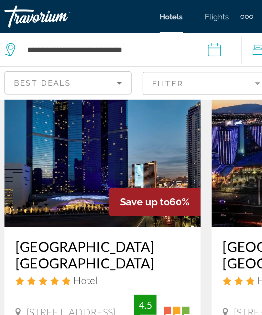
scroll to position [297, 0]
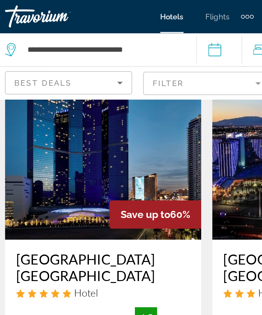
click at [68, 83] on img "Main content" at bounding box center [70, 88] width 115 height 103
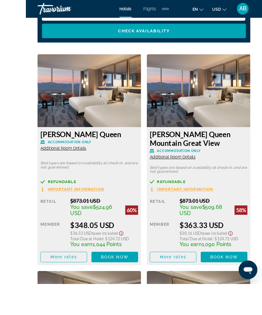
scroll to position [1140, 0]
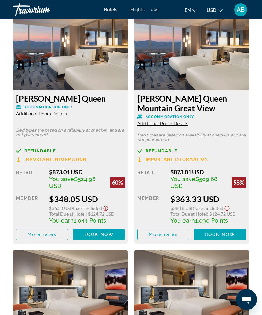
click at [104, 234] on span "Book now" at bounding box center [98, 234] width 31 height 5
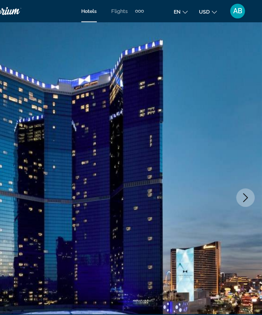
scroll to position [4, 0]
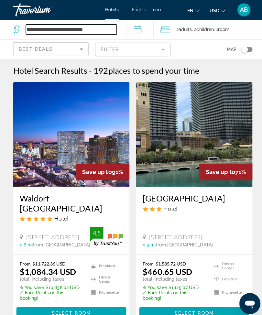
click at [108, 27] on input "**********" at bounding box center [70, 29] width 89 height 10
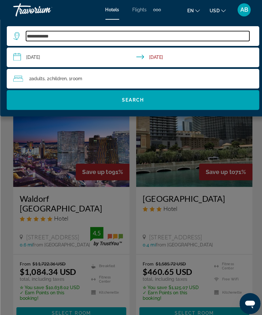
type input "***"
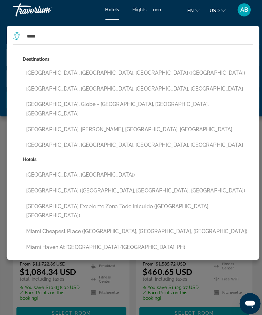
click at [95, 74] on button "Miami, FL, United States (MIA)" at bounding box center [135, 72] width 226 height 12
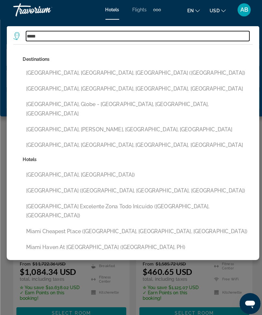
type input "**********"
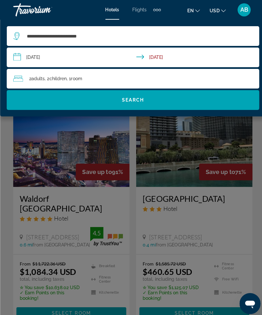
click at [152, 100] on span "Search widget" at bounding box center [130, 99] width 249 height 16
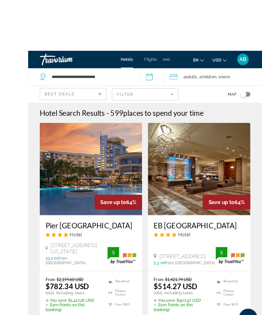
scroll to position [3, 0]
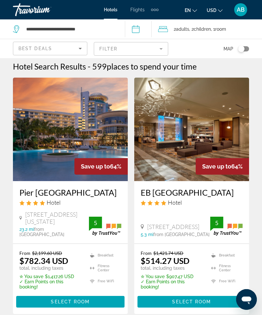
click at [175, 28] on div "2 Adult Adults , 2 Child Children , 1 Room rooms" at bounding box center [210, 29] width 104 height 9
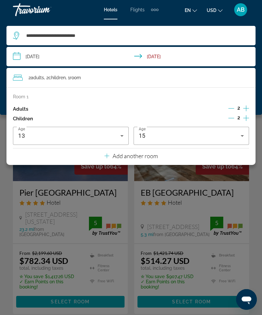
click at [17, 58] on input "**********" at bounding box center [131, 57] width 251 height 21
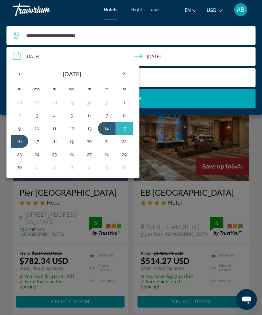
click at [19, 76] on th "Previous month" at bounding box center [19, 74] width 17 height 14
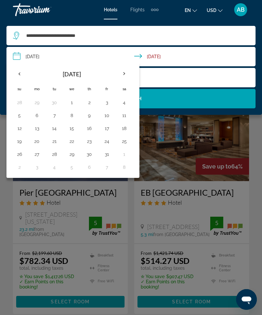
click at [111, 131] on button "17" at bounding box center [106, 128] width 10 height 9
click at [20, 140] on button "19" at bounding box center [19, 141] width 10 height 9
type input "**********"
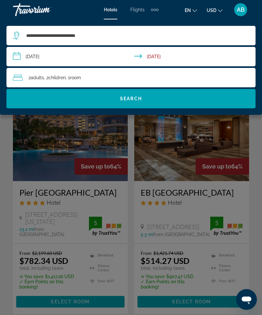
scroll to position [0, 0]
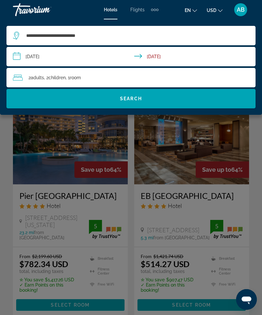
click at [120, 83] on div "2 Adult Adults , 2 Child Children , 1 Room rooms" at bounding box center [134, 77] width 242 height 19
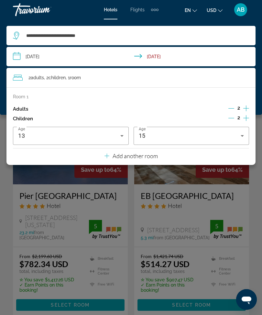
click at [237, 116] on span "2" at bounding box center [238, 117] width 3 height 5
click at [234, 121] on button "Decrement children" at bounding box center [231, 119] width 6 height 8
click at [120, 135] on icon "Travelers: 2 adults, 1 child" at bounding box center [122, 136] width 8 height 8
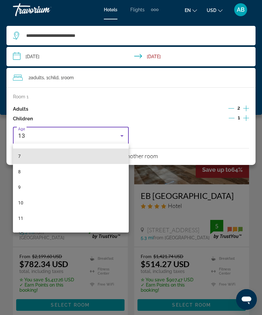
scroll to position [117, 0]
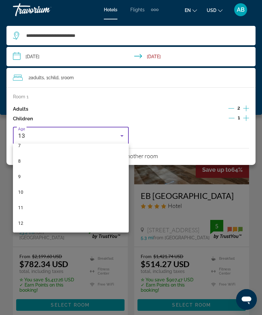
click at [32, 197] on mat-option "10" at bounding box center [71, 192] width 116 height 16
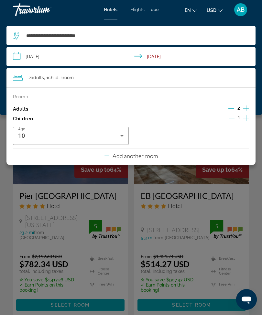
click at [3, 76] on div "**********" at bounding box center [131, 66] width 262 height 95
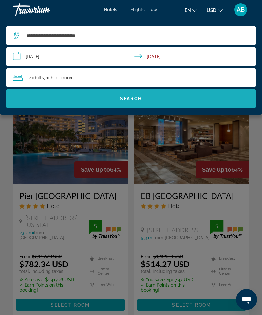
click at [151, 101] on span "Search widget" at bounding box center [130, 99] width 249 height 16
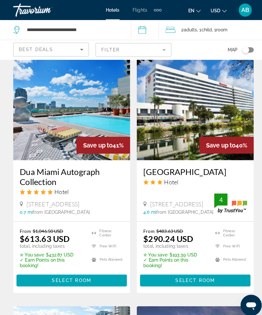
scroll to position [501, 0]
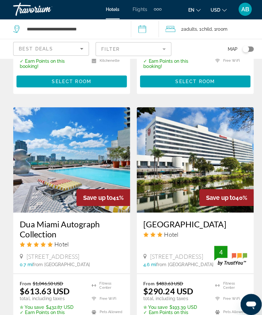
click at [160, 44] on mat-form-field "Filter" at bounding box center [131, 49] width 74 height 14
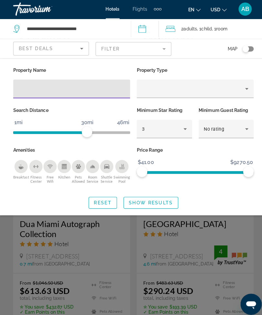
click at [75, 89] on input "Hotel Filters" at bounding box center [70, 88] width 104 height 8
type input "********"
click at [154, 200] on span "Show Results" at bounding box center [147, 199] width 43 height 5
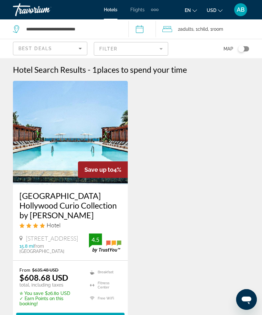
click at [165, 45] on mat-form-field "Filter" at bounding box center [131, 49] width 74 height 14
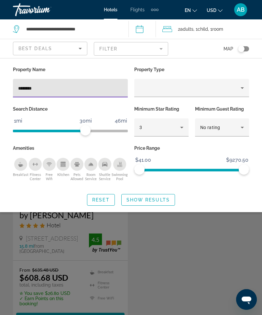
click at [76, 90] on input "********" at bounding box center [70, 88] width 104 height 8
type input "*"
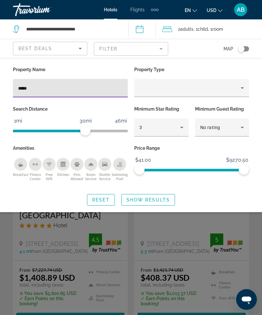
type input "******"
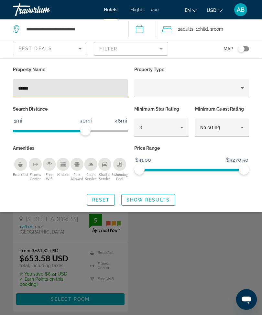
click at [160, 202] on span "Show Results" at bounding box center [147, 199] width 43 height 5
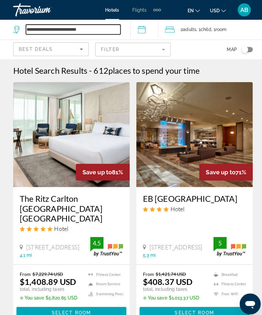
click at [104, 32] on input "**********" at bounding box center [72, 29] width 93 height 10
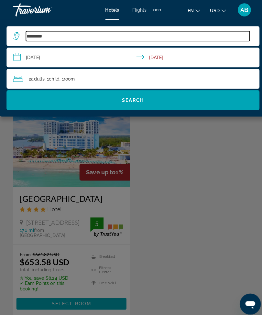
type input "******"
type input "****"
